Goal: Navigation & Orientation: Find specific page/section

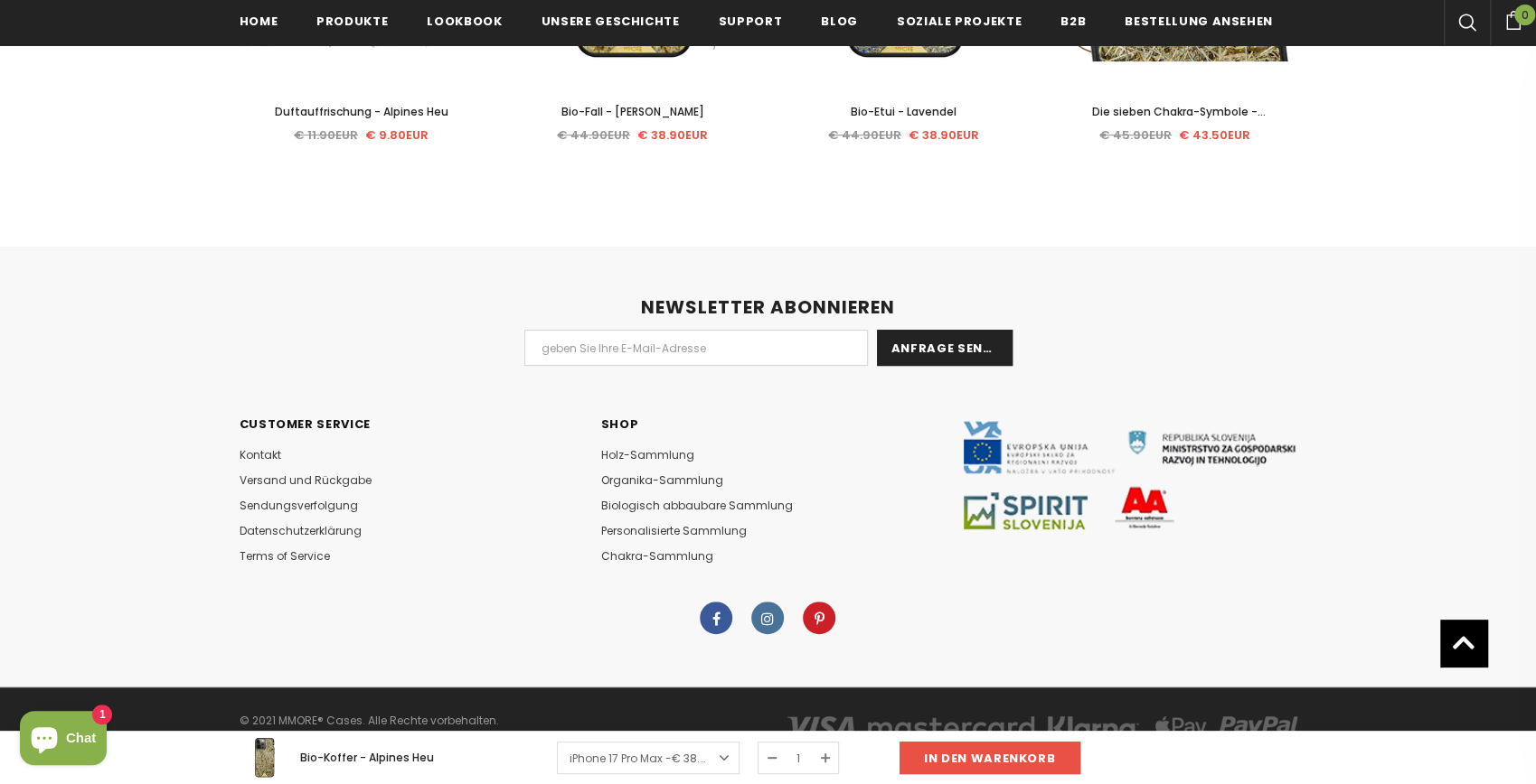
scroll to position [4782, 0]
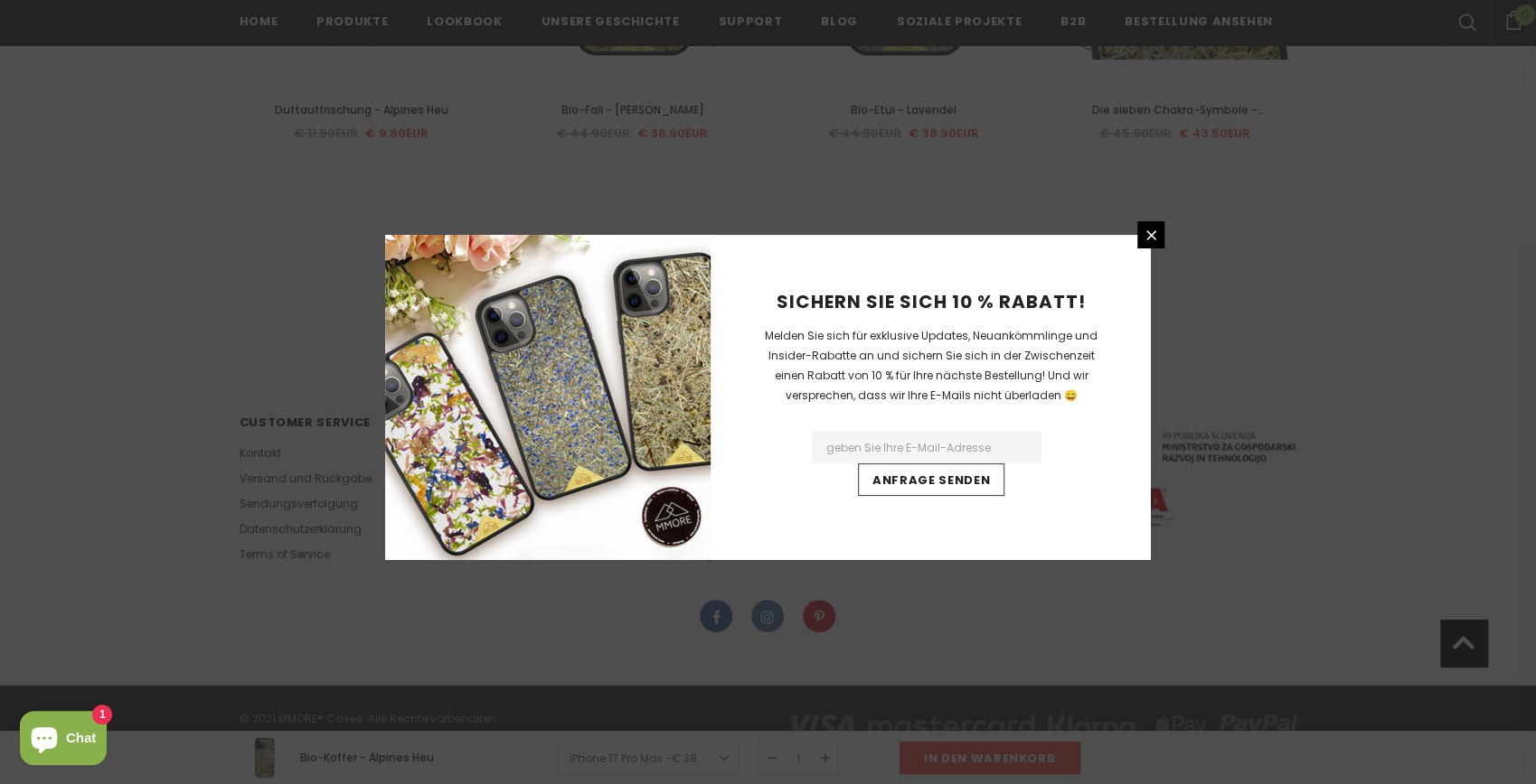
click at [259, 441] on div "Sichern Sie sich 10 % Rabatt! Melden Sie sich für exklusive Updates, Neuankömml…" at bounding box center [768, 392] width 1536 height 784
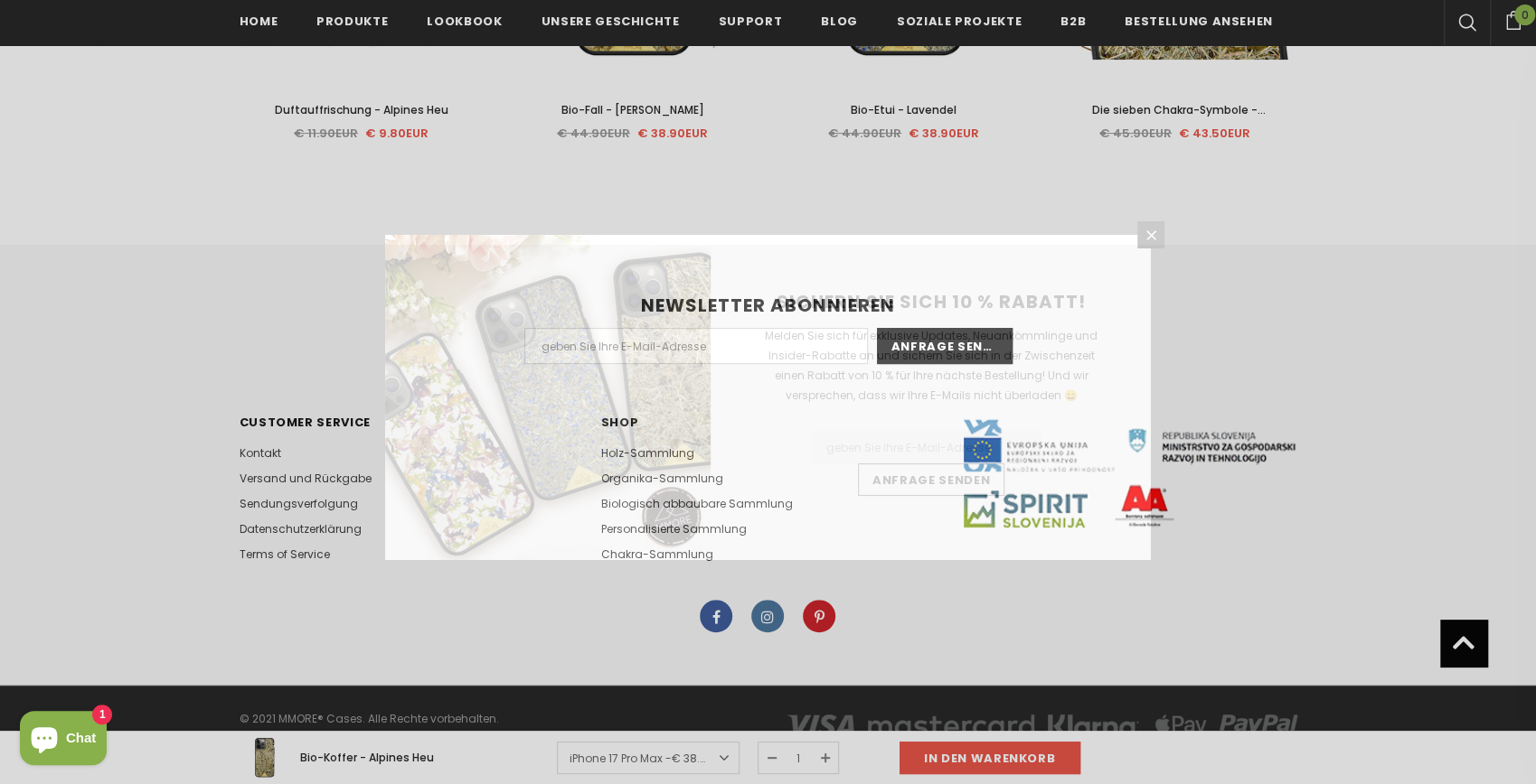
click at [258, 434] on div "Sichern Sie sich 10 % Rabatt! Melden Sie sich für exklusive Updates, Neuankömml…" at bounding box center [768, 392] width 1536 height 784
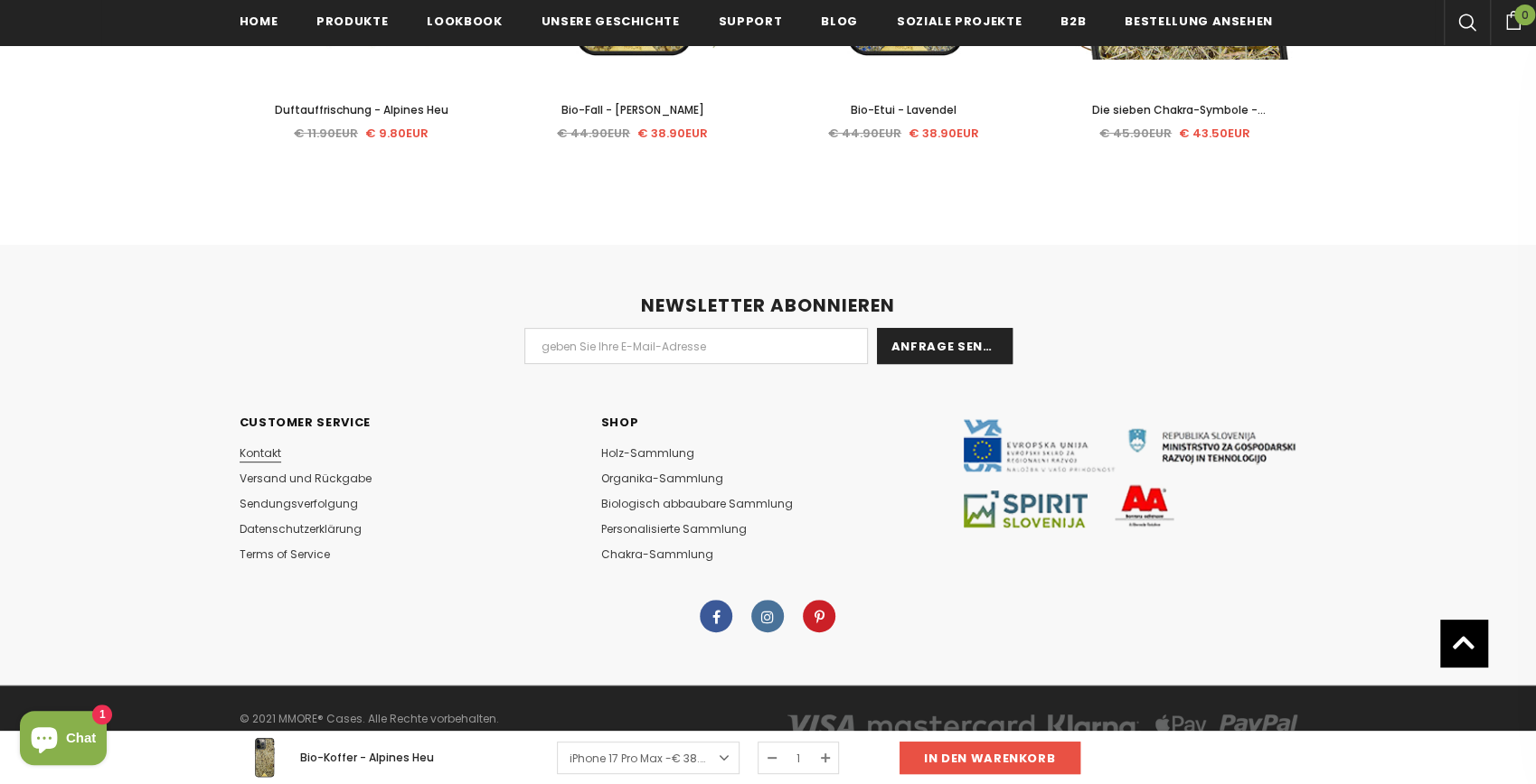
click at [260, 445] on span "Kontakt" at bounding box center [261, 453] width 42 height 15
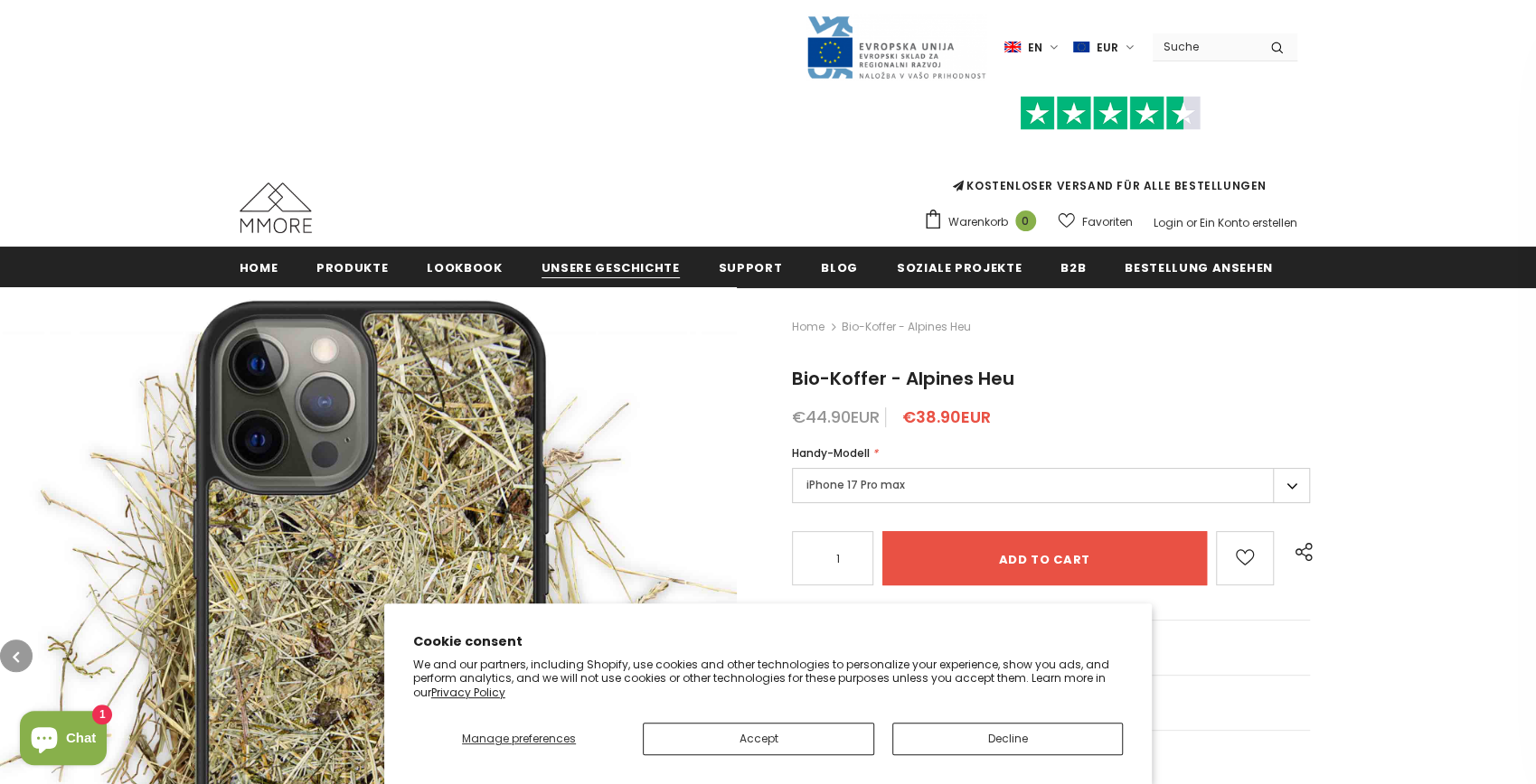
click at [571, 267] on span "Unsere Geschichte" at bounding box center [611, 268] width 138 height 17
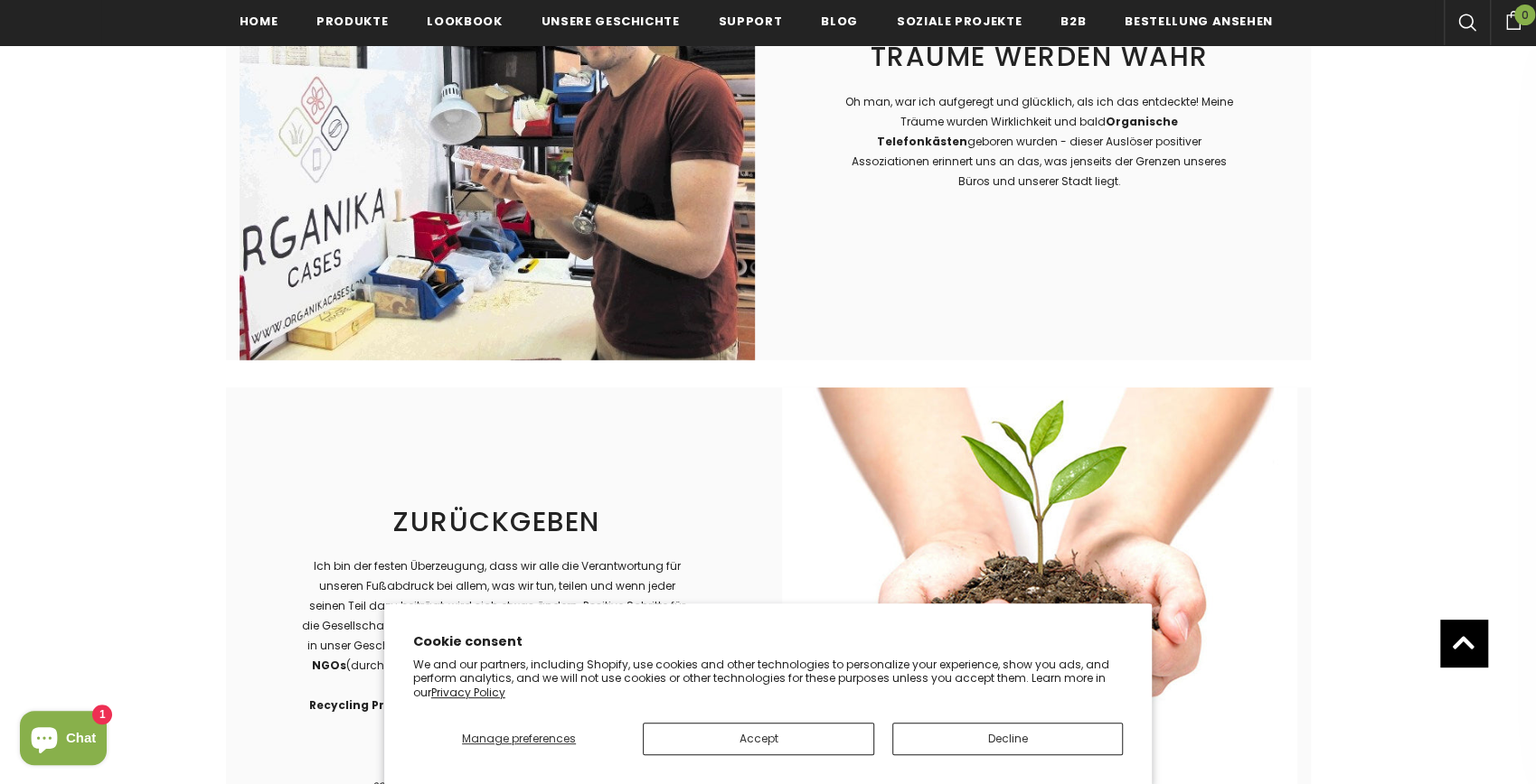
scroll to position [3091, 0]
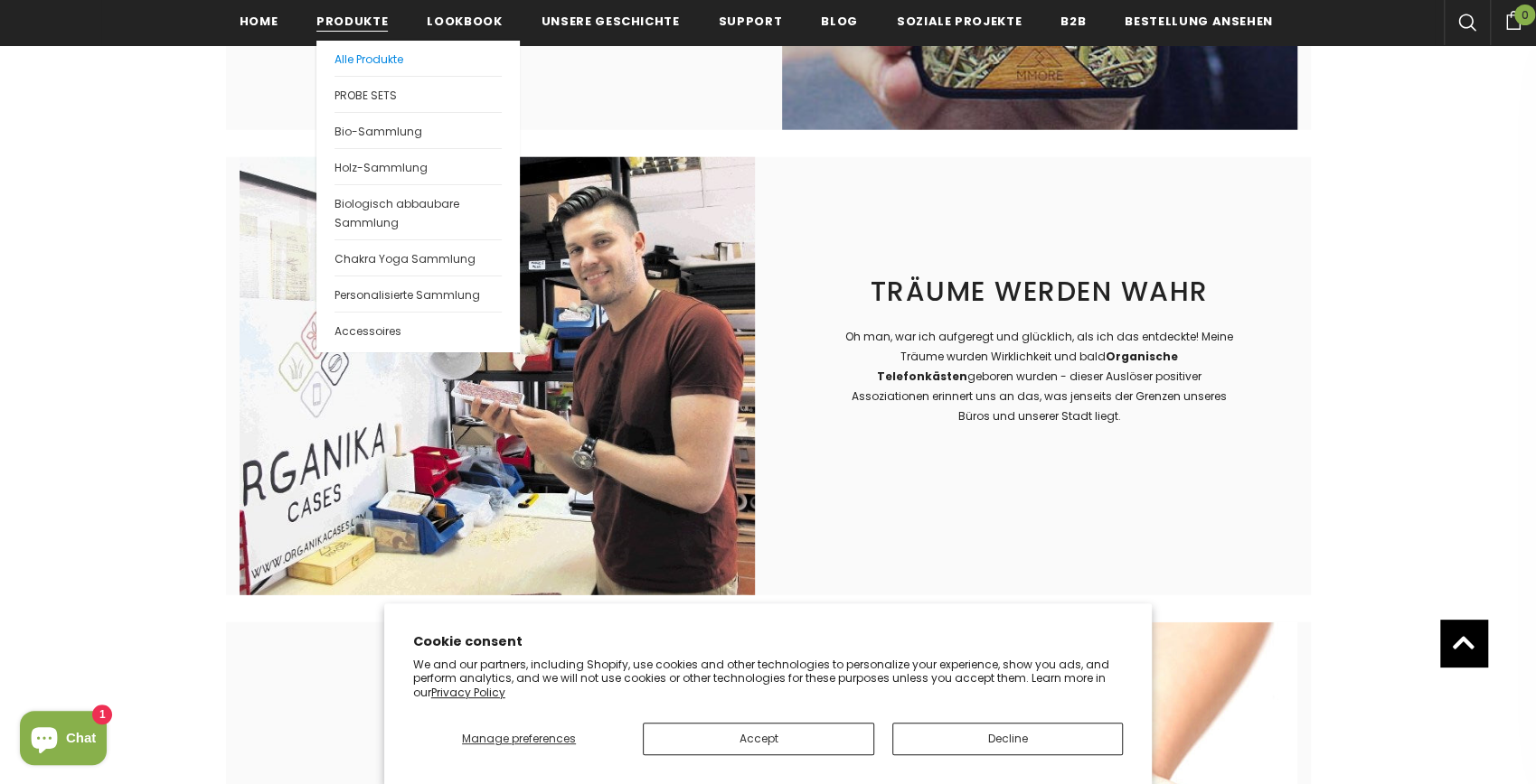
click at [361, 62] on span "Alle Produkte" at bounding box center [369, 59] width 69 height 15
